Goal: Task Accomplishment & Management: Manage account settings

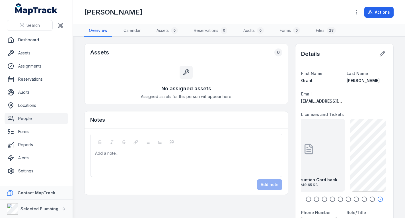
click at [35, 117] on link "People" at bounding box center [36, 118] width 63 height 11
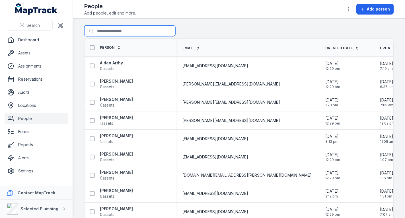
click at [105, 29] on input "Search for people" at bounding box center [129, 30] width 91 height 11
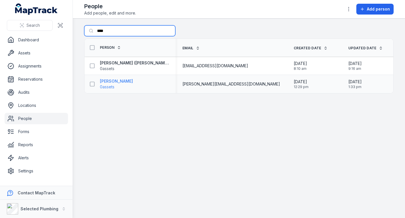
type input "****"
click at [113, 81] on strong "[PERSON_NAME]" at bounding box center [116, 81] width 33 height 6
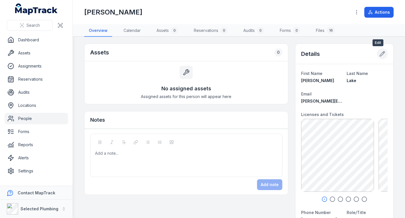
click at [379, 55] on icon at bounding box center [382, 54] width 6 height 6
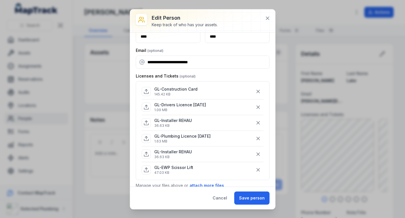
scroll to position [28, 0]
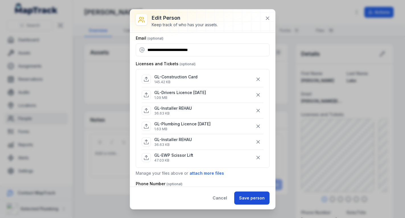
click at [244, 197] on button "Save person" at bounding box center [251, 197] width 35 height 13
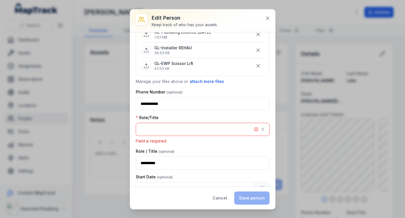
scroll to position [140, 0]
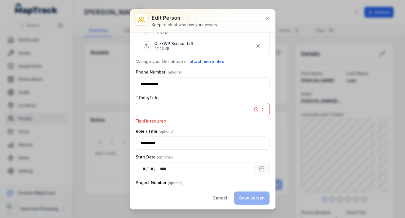
click at [179, 110] on button "button" at bounding box center [203, 109] width 134 height 13
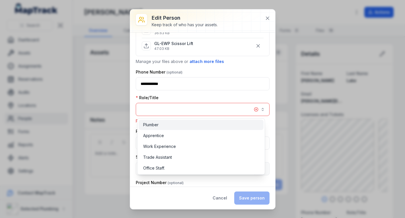
click at [177, 121] on div "Plumber" at bounding box center [201, 125] width 125 height 10
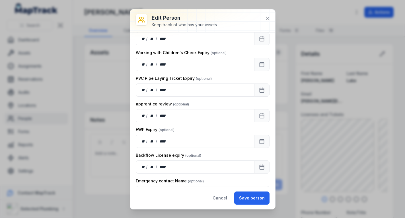
scroll to position [624, 0]
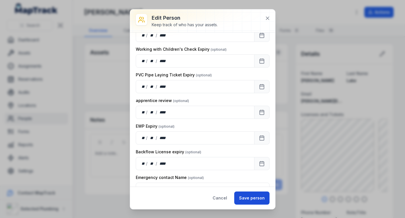
click at [245, 195] on button "Save person" at bounding box center [251, 197] width 35 height 13
